Goal: Information Seeking & Learning: Get advice/opinions

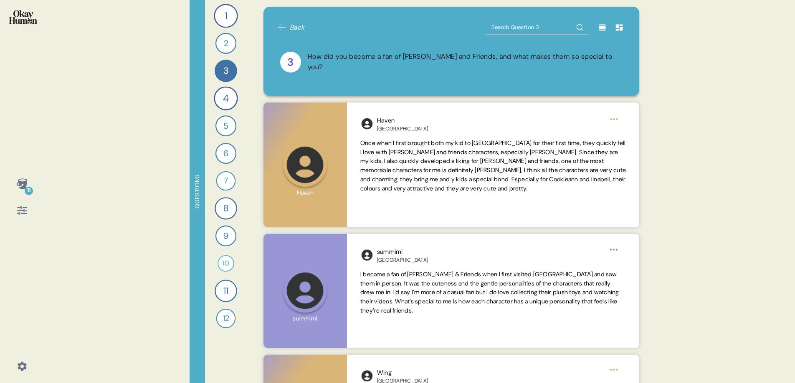
scroll to position [461, 0]
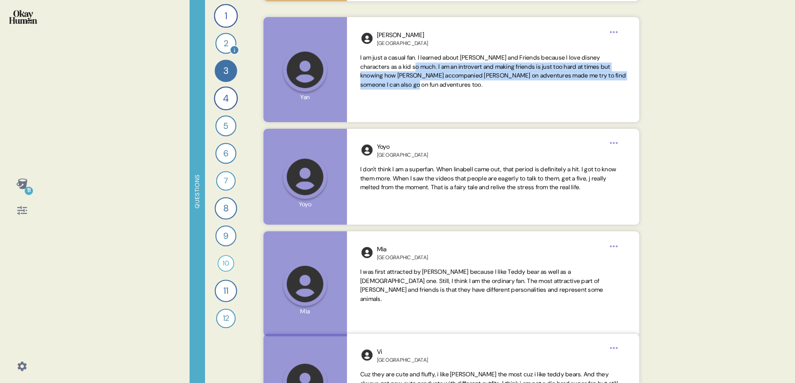
click at [225, 47] on div "2" at bounding box center [225, 43] width 21 height 21
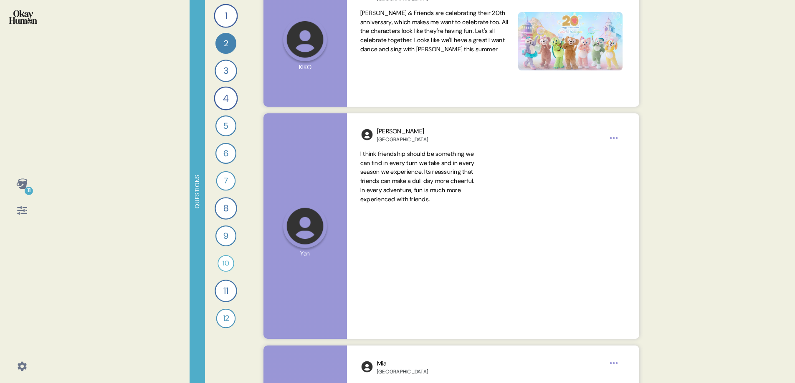
scroll to position [734, 0]
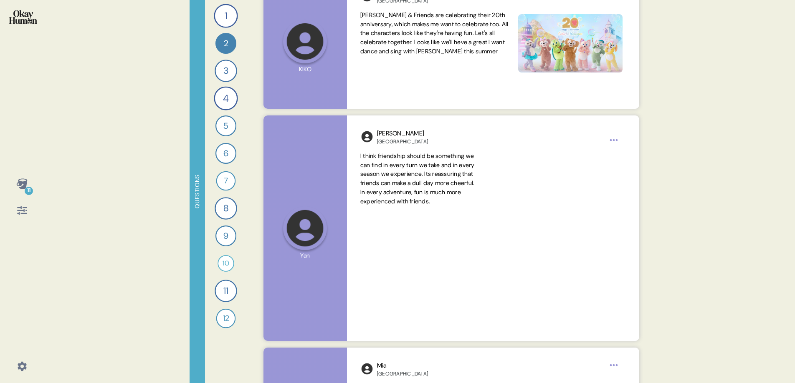
click at [728, 170] on div "11 Questions 1 How would you describe [PERSON_NAME] and Friends and each charac…" at bounding box center [397, 191] width 795 height 383
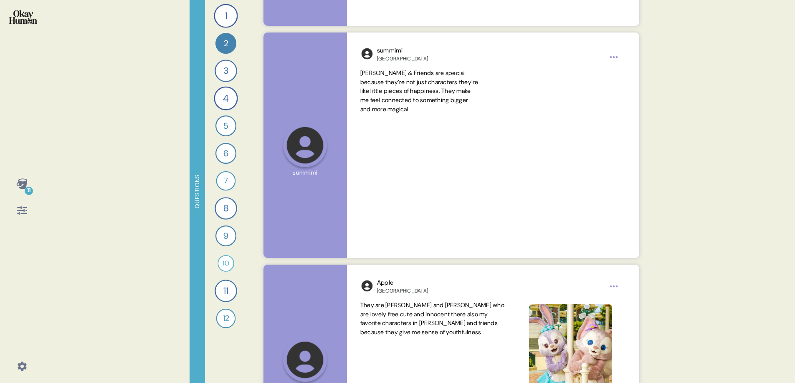
scroll to position [1355, 0]
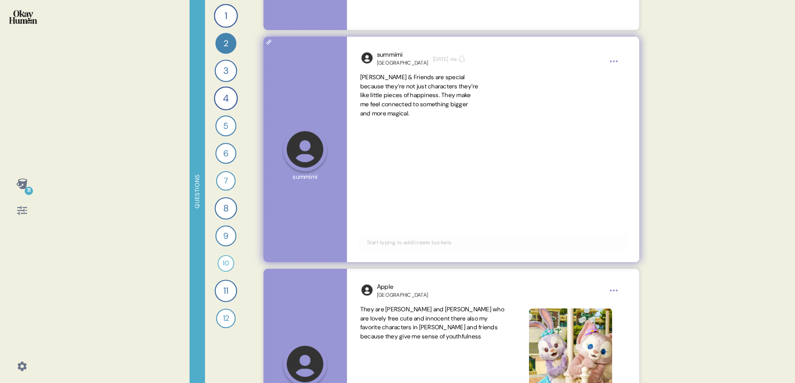
click at [403, 111] on span "[PERSON_NAME] & Friends are special because they’re not just characters they’re…" at bounding box center [419, 95] width 119 height 45
click at [401, 112] on span "[PERSON_NAME] & Friends are special because they’re not just characters they’re…" at bounding box center [419, 95] width 119 height 45
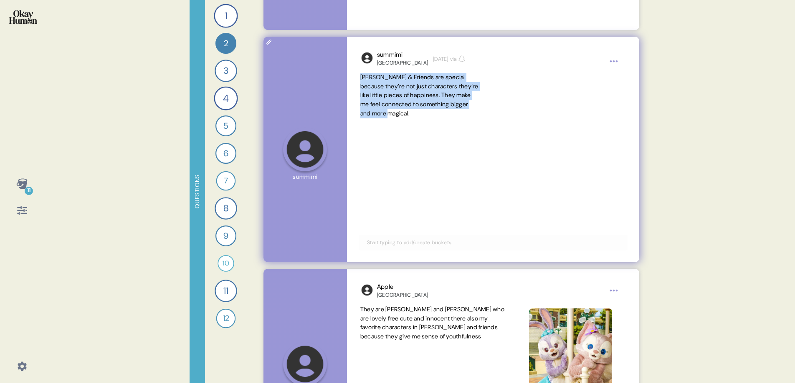
drag, startPoint x: 401, startPoint y: 113, endPoint x: 353, endPoint y: 74, distance: 61.8
click at [353, 74] on div "summimi [GEOGRAPHIC_DATA] [DATE] via [PERSON_NAME] & Friends are special becaus…" at bounding box center [493, 150] width 292 height 226
copy span "[PERSON_NAME] & Friends are special because they’re not just characters they’re…"
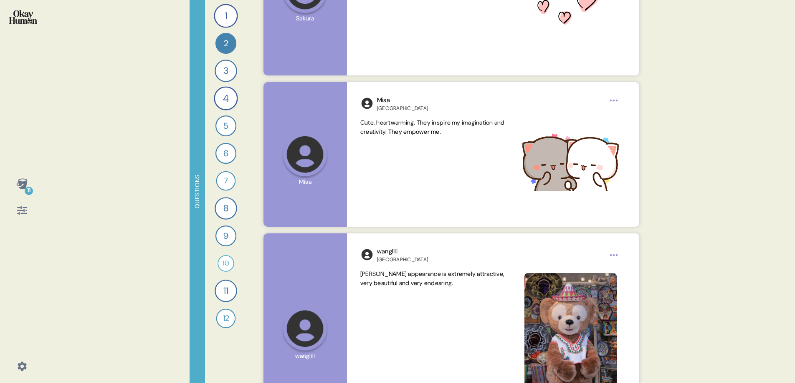
scroll to position [5220, 0]
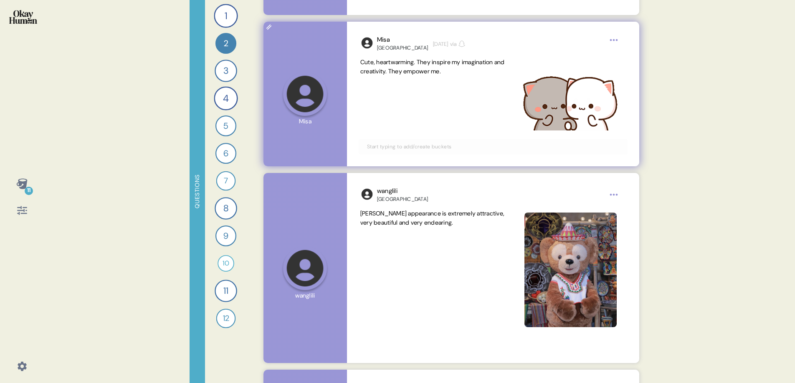
click at [424, 65] on span "Cute, heartwarming. They inspire my imagination and creativity. They empower me." at bounding box center [432, 66] width 144 height 17
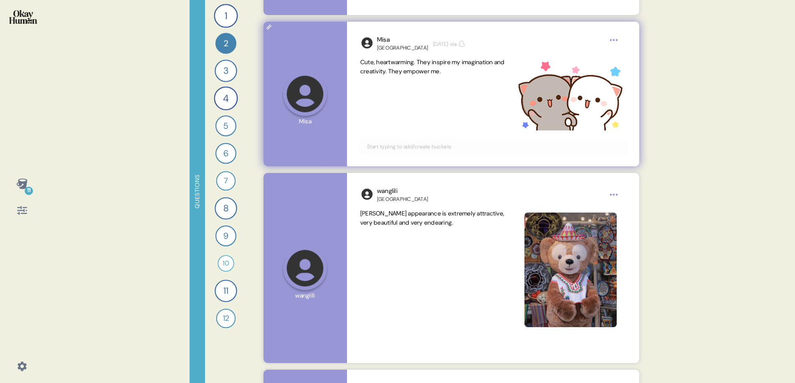
click at [424, 65] on span "Cute, heartwarming. They inspire my imagination and creativity. They empower me." at bounding box center [432, 66] width 144 height 17
click at [419, 61] on span "Cute, heartwarming. They inspire my imagination and creativity. They empower me." at bounding box center [432, 66] width 144 height 17
drag, startPoint x: 421, startPoint y: 61, endPoint x: 458, endPoint y: 70, distance: 38.7
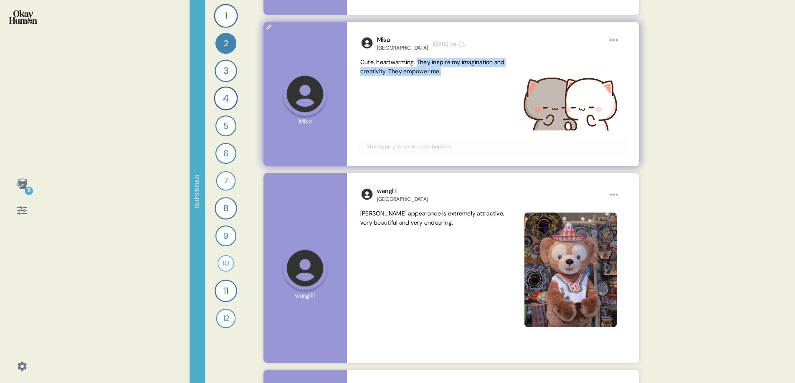
click at [459, 71] on span "Cute, heartwarming. They inspire my imagination and creativity. They empower me." at bounding box center [434, 67] width 148 height 18
copy span "They inspire my imagination and creativity. They empower me."
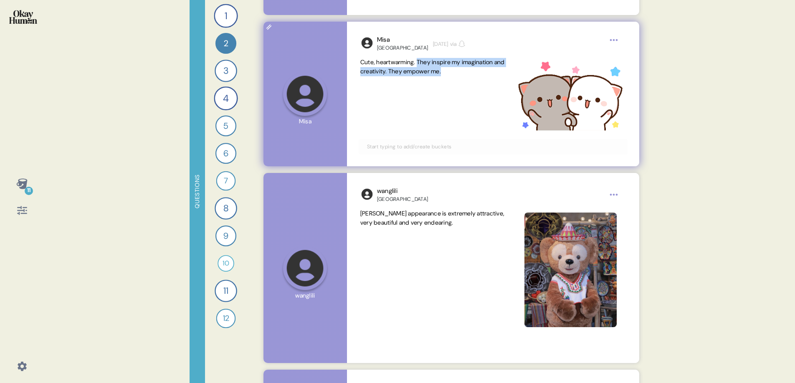
click at [458, 73] on span "Cute, heartwarming. They inspire my imagination and creativity. They empower me." at bounding box center [434, 67] width 148 height 18
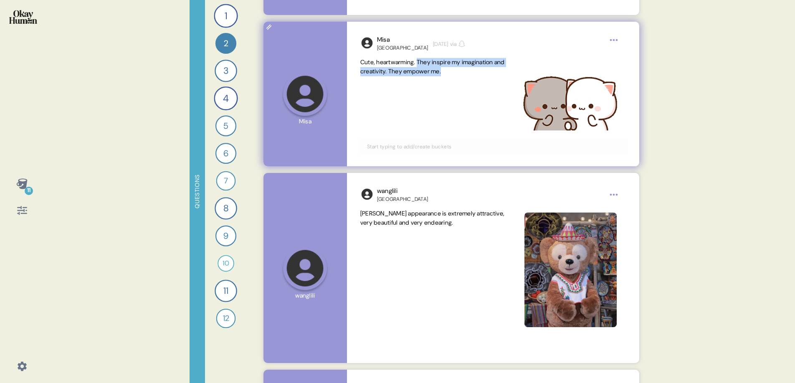
drag, startPoint x: 459, startPoint y: 73, endPoint x: 420, endPoint y: 64, distance: 40.1
click at [420, 64] on span "Cute, heartwarming. They inspire my imagination and creativity. They empower me." at bounding box center [434, 67] width 148 height 18
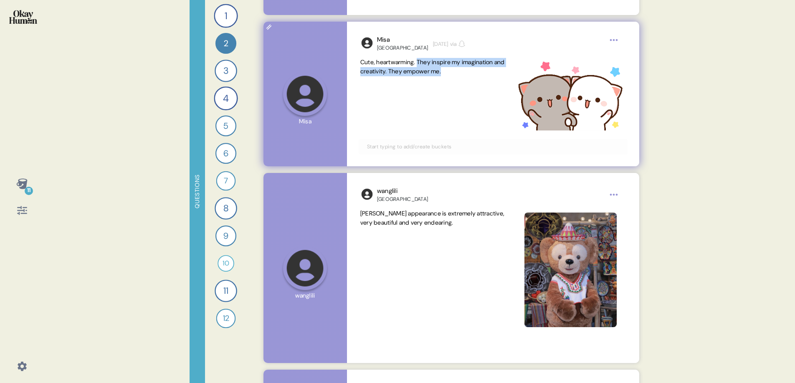
copy span "They inspire my imagination and creativity. They empower me."
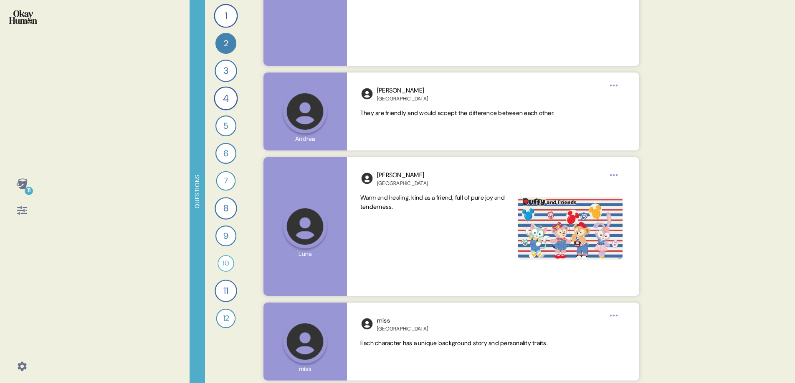
scroll to position [7044, 0]
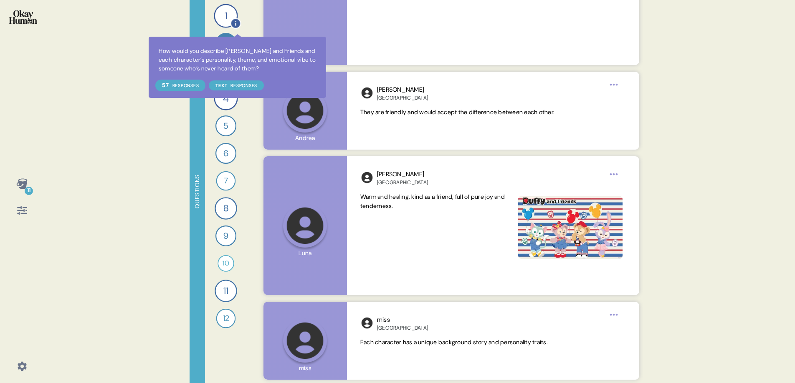
click at [237, 26] on icon at bounding box center [235, 23] width 9 height 9
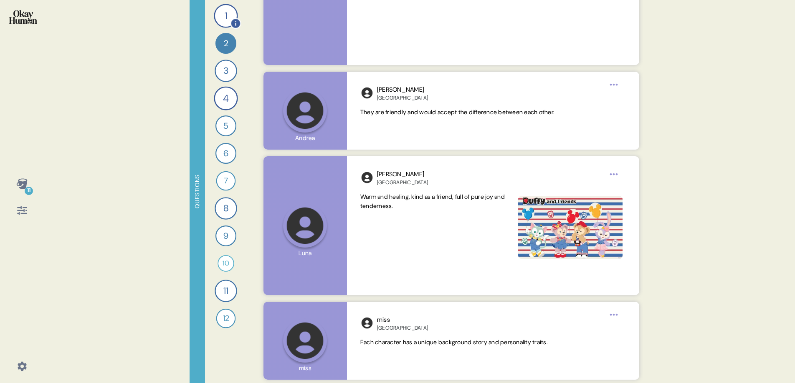
click at [231, 14] on div "1" at bounding box center [226, 16] width 24 height 24
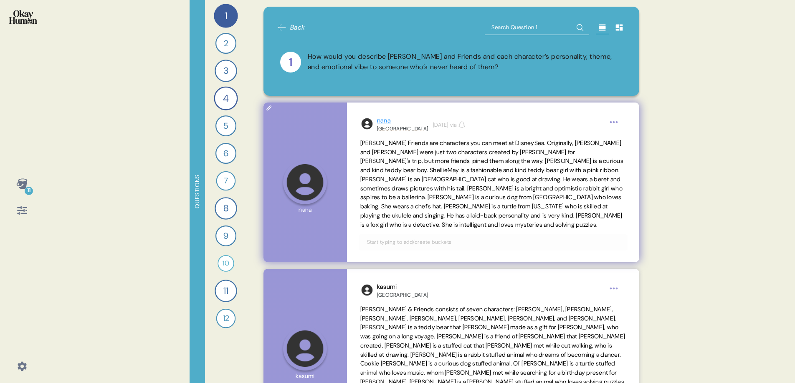
click at [386, 129] on div "[GEOGRAPHIC_DATA]" at bounding box center [402, 129] width 51 height 7
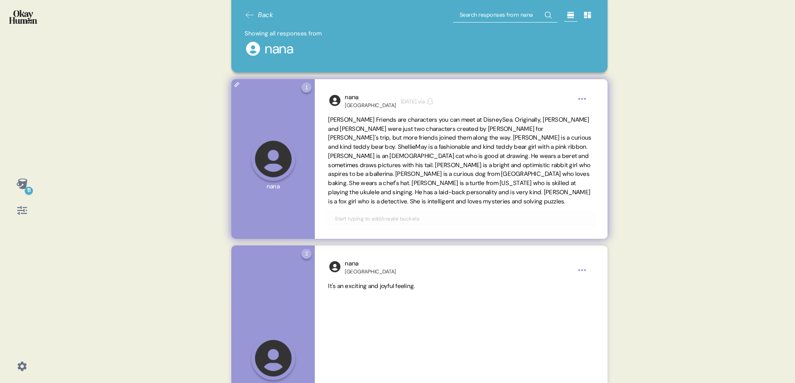
scroll to position [0, 0]
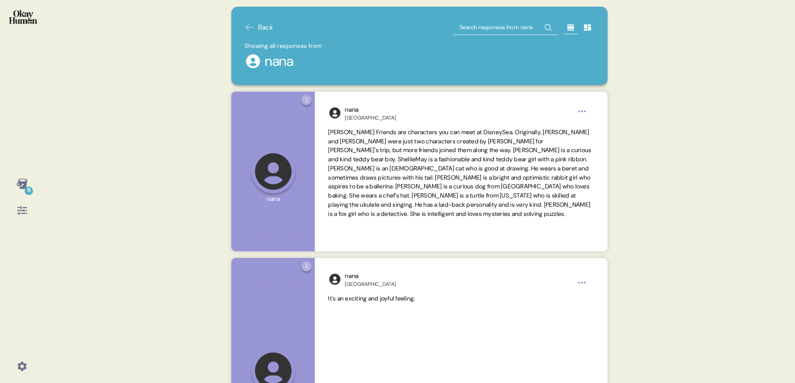
click at [249, 27] on icon at bounding box center [250, 28] width 8 height 6
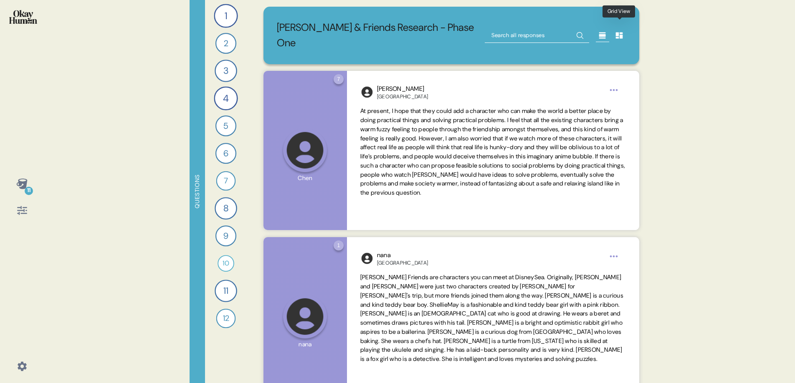
click at [619, 32] on icon at bounding box center [619, 35] width 7 height 6
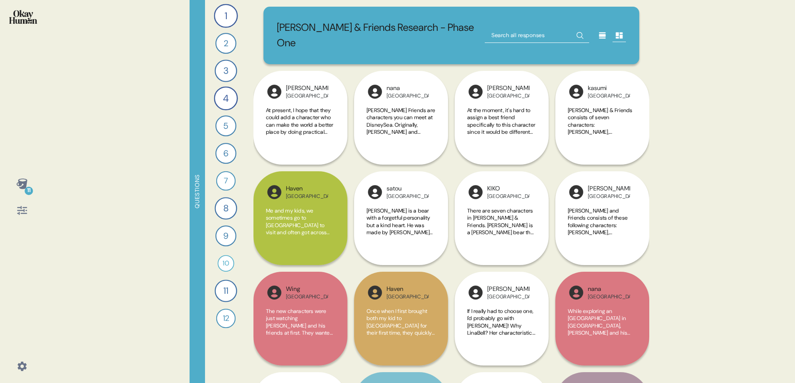
click at [26, 184] on icon at bounding box center [22, 184] width 12 height 12
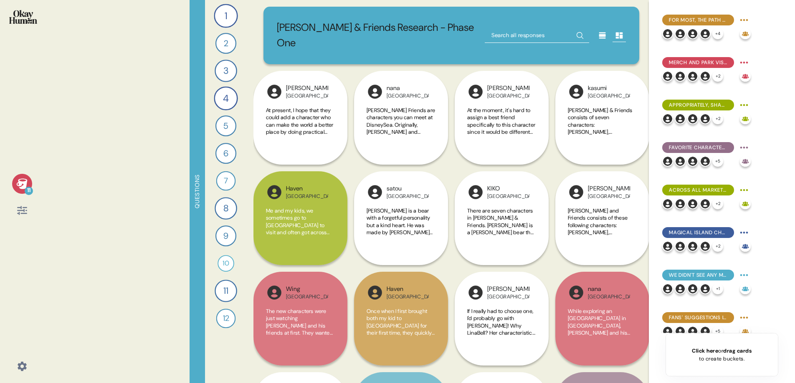
click at [22, 210] on icon at bounding box center [22, 211] width 12 height 12
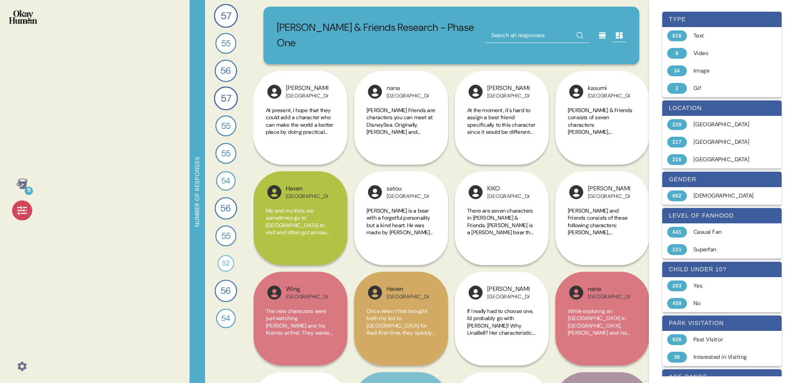
click at [22, 210] on icon at bounding box center [22, 211] width 12 height 12
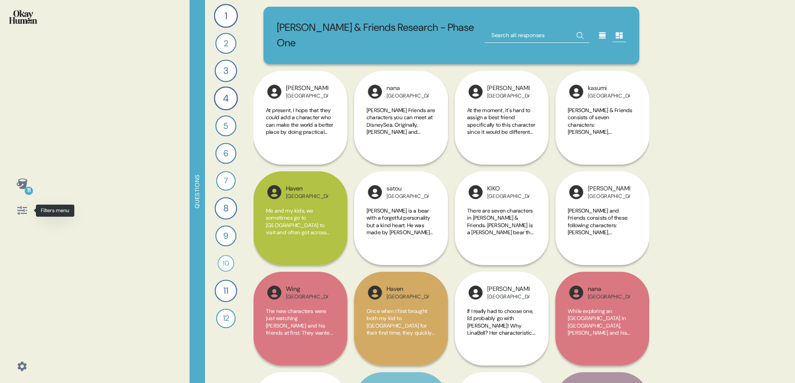
click at [22, 209] on icon at bounding box center [22, 211] width 12 height 12
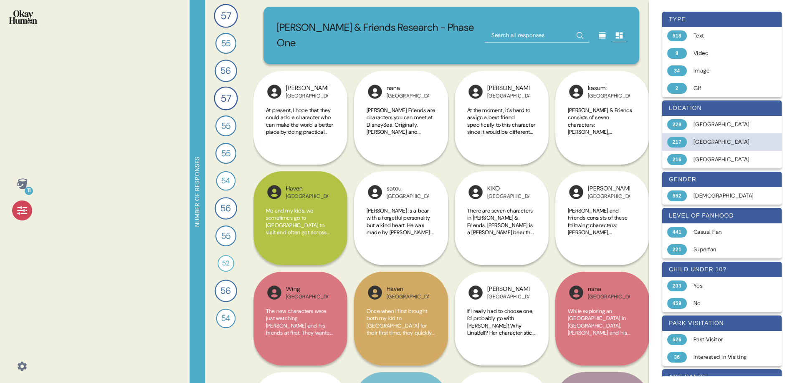
click at [723, 137] on div "217 [GEOGRAPHIC_DATA]" at bounding box center [721, 143] width 119 height 18
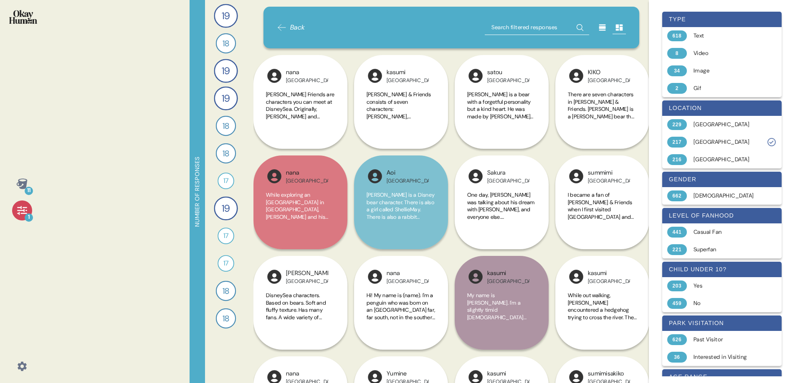
click at [101, 181] on div "11 1 Number of responses 19 How would you describe [PERSON_NAME] and Friends an…" at bounding box center [397, 191] width 795 height 383
click at [605, 28] on icon at bounding box center [602, 28] width 7 height 6
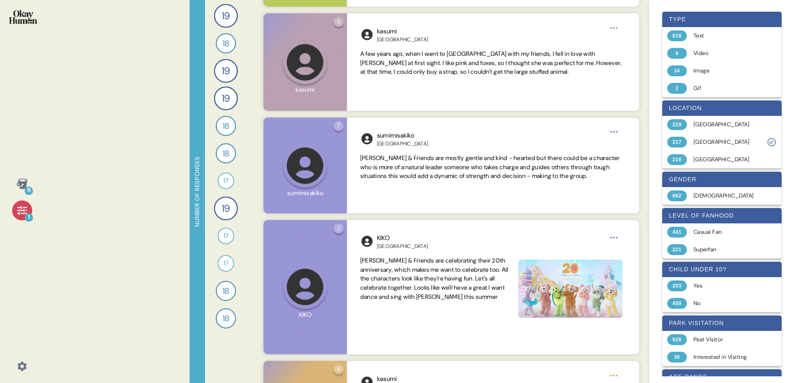
scroll to position [2321, 0]
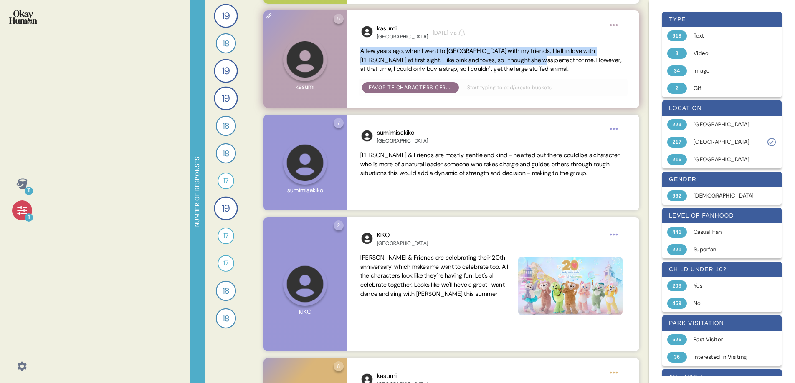
drag, startPoint x: 361, startPoint y: 50, endPoint x: 531, endPoint y: 57, distance: 170.0
click at [531, 57] on span "A few years ago, when I went to [GEOGRAPHIC_DATA] with my friends, I fell in lo…" at bounding box center [491, 60] width 262 height 26
click at [554, 62] on span "A few years ago, when I went to [GEOGRAPHIC_DATA] with my friends, I fell in lo…" at bounding box center [491, 60] width 262 height 26
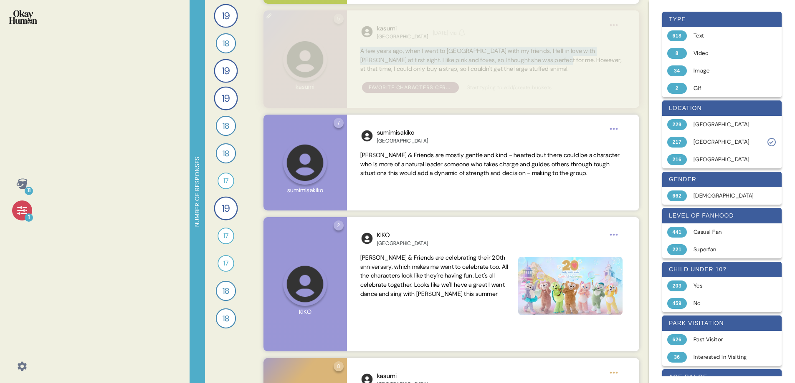
copy span "A few years ago, when I went to [GEOGRAPHIC_DATA] with my friends, I fell in lo…"
